Goal: Complete application form

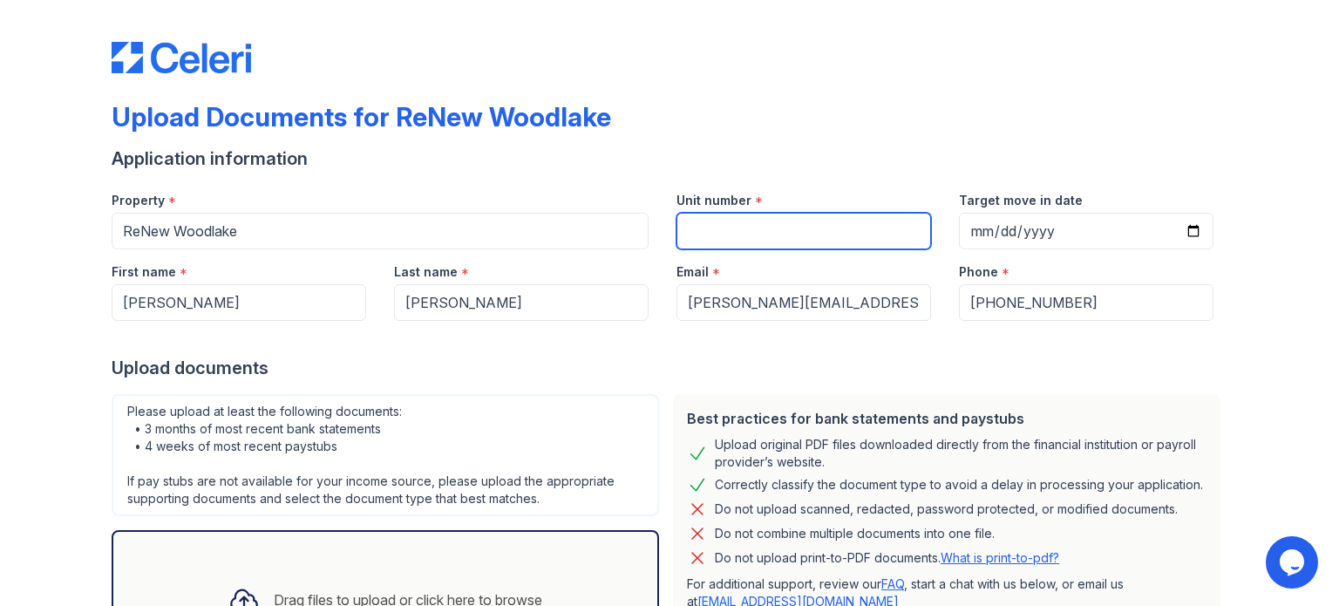
click at [715, 232] on input "Unit number" at bounding box center [803, 231] width 255 height 37
type input "2580-1"
click at [811, 105] on div "Upload Documents for ReNew Woodlake" at bounding box center [670, 123] width 1116 height 45
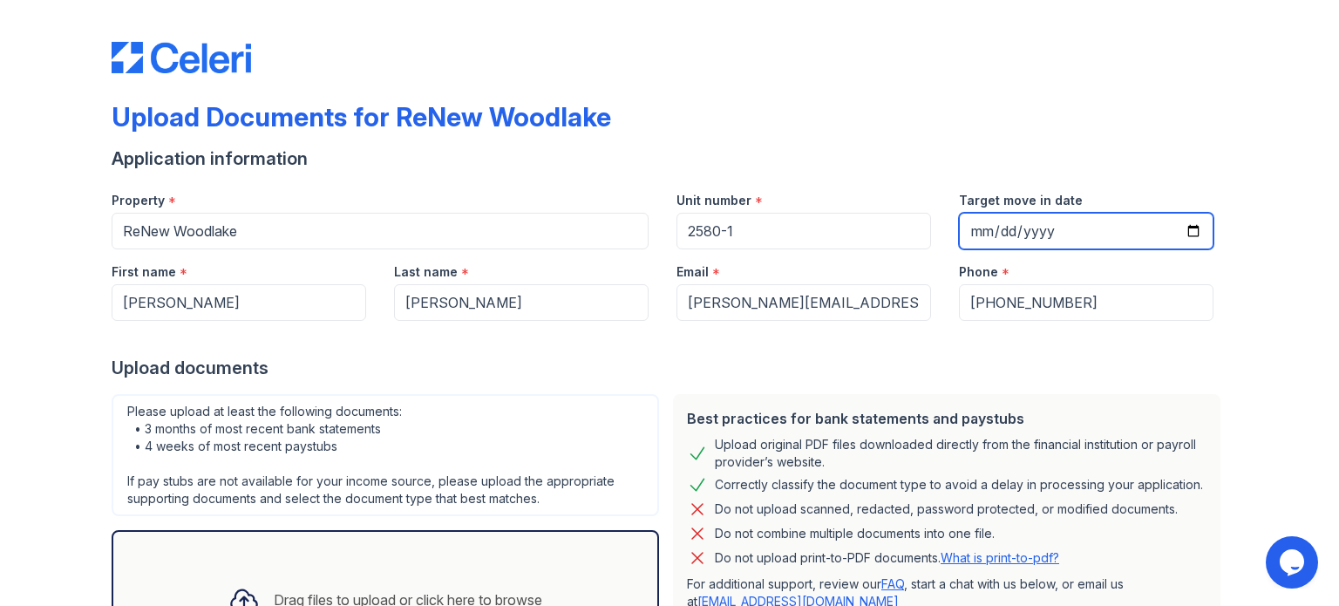
click at [1185, 227] on input "Target move in date" at bounding box center [1086, 231] width 255 height 37
type input "[DATE]"
click at [1043, 352] on div at bounding box center [670, 338] width 1116 height 35
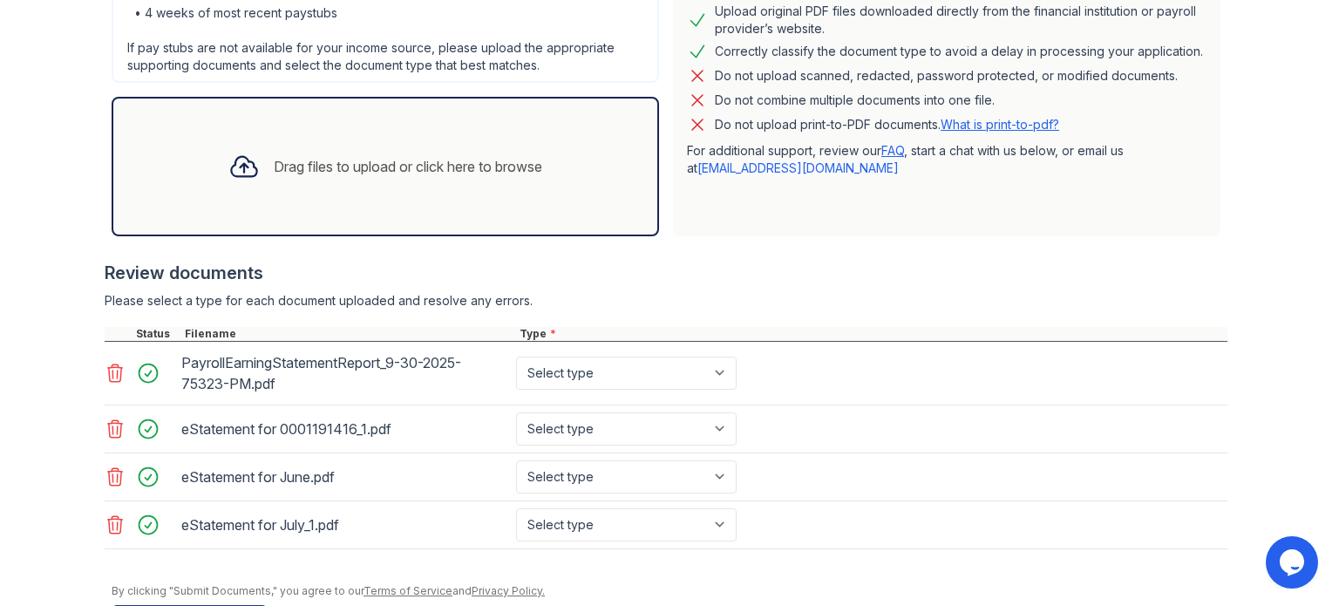
scroll to position [451, 0]
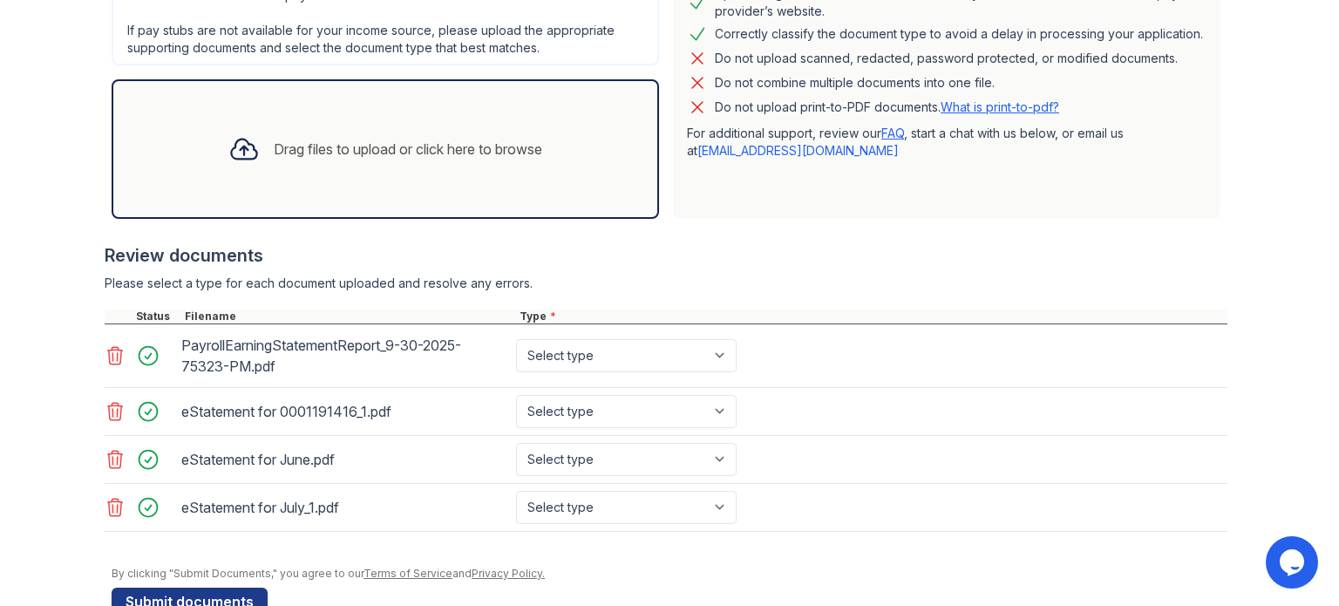
click at [709, 372] on div "Select type Paystub Bank Statement Offer Letter Tax Documents Benefit Award Let…" at bounding box center [628, 355] width 231 height 49
click at [717, 355] on select "Select type Paystub Bank Statement Offer Letter Tax Documents Benefit Award Let…" at bounding box center [626, 355] width 221 height 33
select select "paystub"
click at [516, 339] on select "Select type Paystub Bank Statement Offer Letter Tax Documents Benefit Award Let…" at bounding box center [626, 355] width 221 height 33
click at [716, 404] on select "Select type Paystub Bank Statement Offer Letter Tax Documents Benefit Award Let…" at bounding box center [626, 411] width 221 height 33
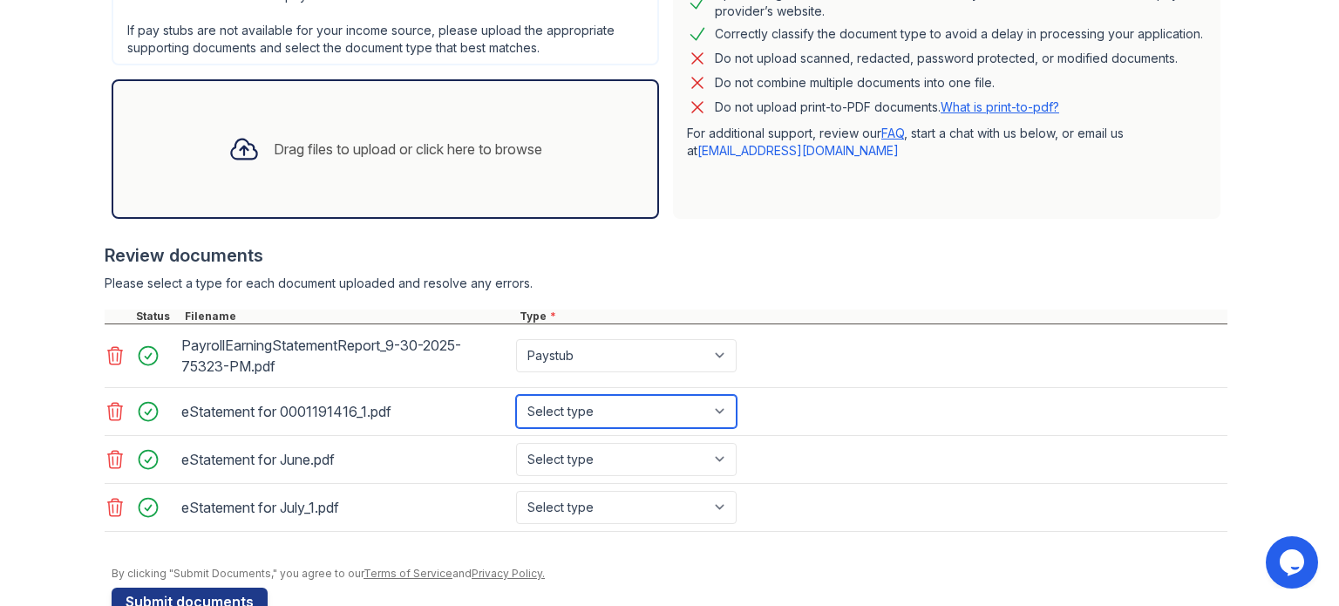
select select "bank_statement"
click at [516, 395] on select "Select type Paystub Bank Statement Offer Letter Tax Documents Benefit Award Let…" at bounding box center [626, 411] width 221 height 33
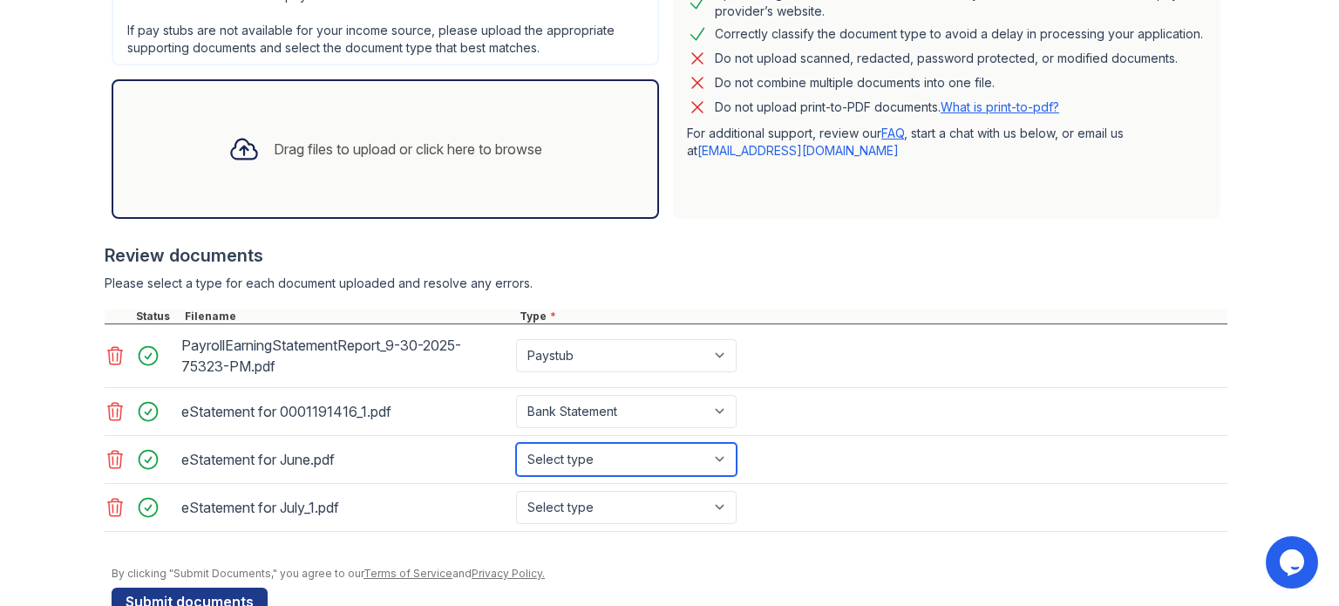
click at [704, 463] on select "Select type Paystub Bank Statement Offer Letter Tax Documents Benefit Award Let…" at bounding box center [626, 459] width 221 height 33
select select "bank_statement"
click at [516, 443] on select "Select type Paystub Bank Statement Offer Letter Tax Documents Benefit Award Let…" at bounding box center [626, 459] width 221 height 33
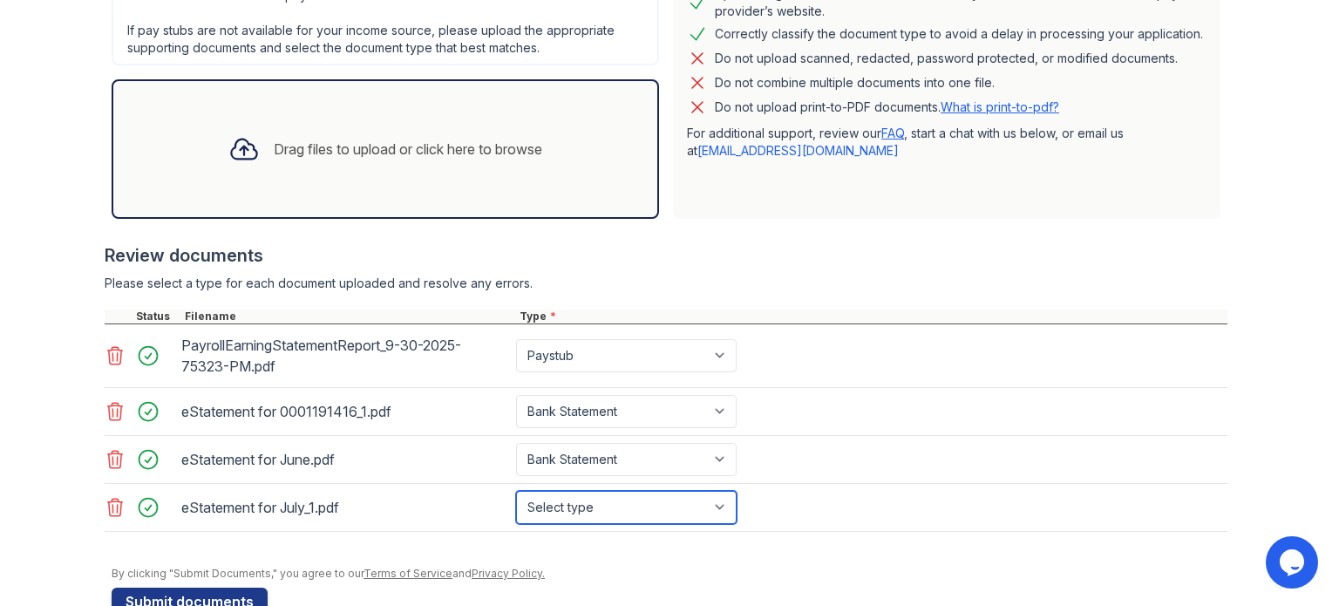
click at [690, 491] on select "Select type Paystub Bank Statement Offer Letter Tax Documents Benefit Award Let…" at bounding box center [626, 507] width 221 height 33
select select "bank_statement"
click at [516, 491] on select "Select type Paystub Bank Statement Offer Letter Tax Documents Benefit Award Let…" at bounding box center [626, 507] width 221 height 33
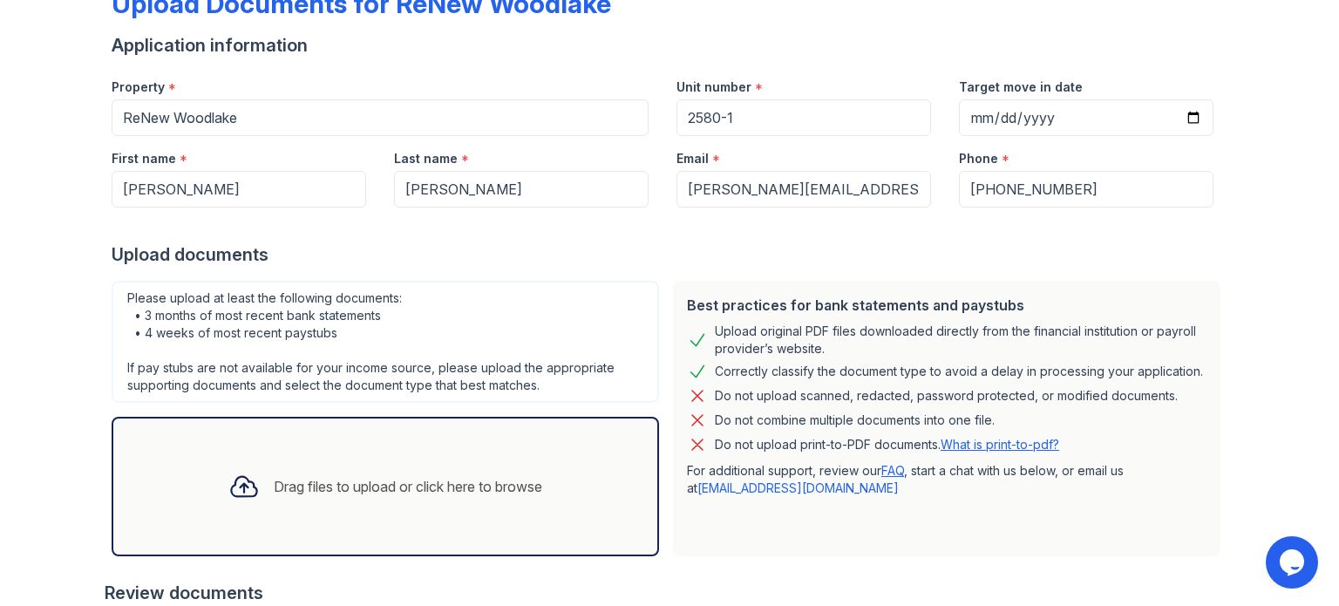
scroll to position [492, 0]
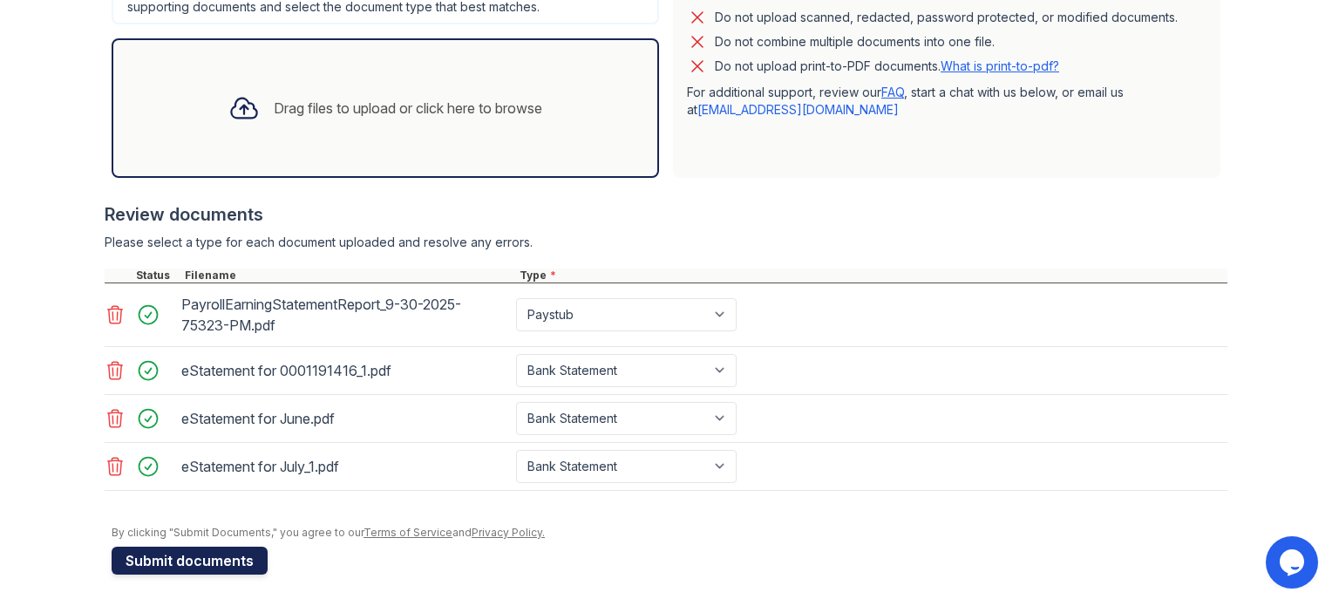
click at [159, 566] on button "Submit documents" at bounding box center [190, 560] width 156 height 28
